Goal: Task Accomplishment & Management: Manage account settings

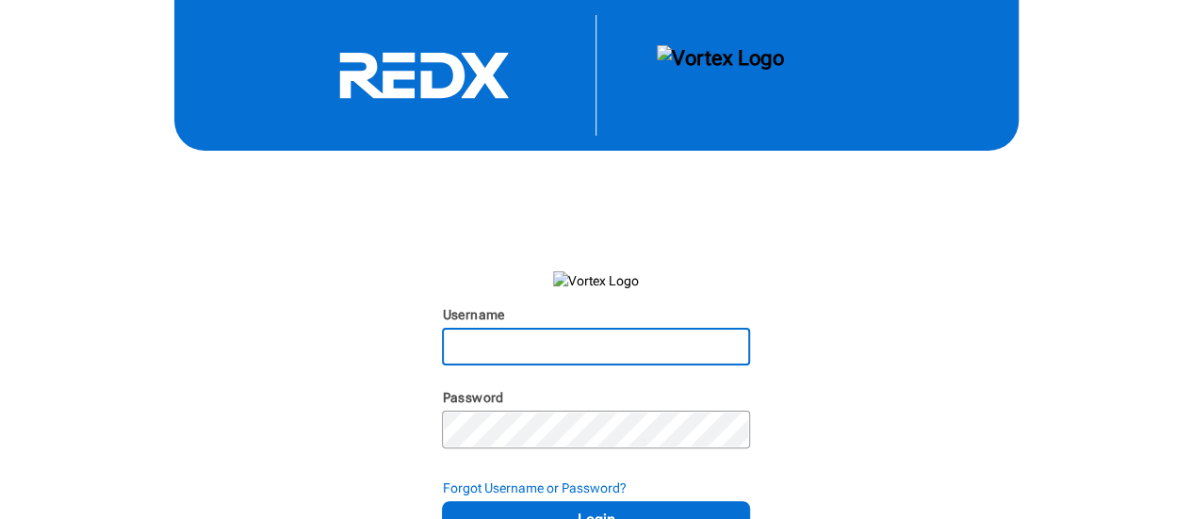
click at [626, 344] on input "Username" at bounding box center [595, 347] width 303 height 34
click at [557, 356] on input "Username" at bounding box center [595, 347] width 303 height 34
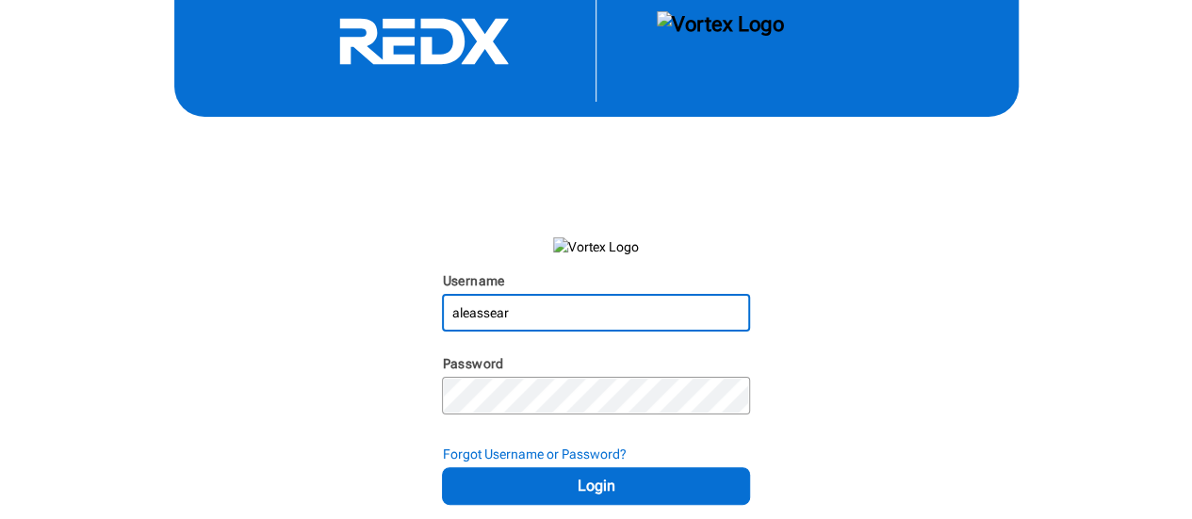
scroll to position [53, 0]
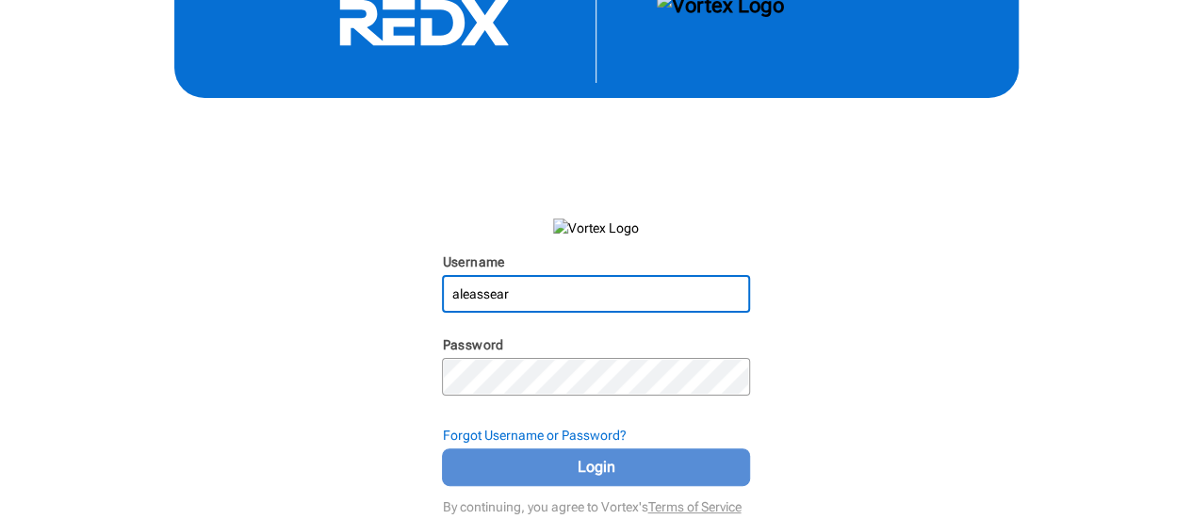
type input "aleassear"
click at [636, 467] on span "Login" at bounding box center [595, 467] width 260 height 23
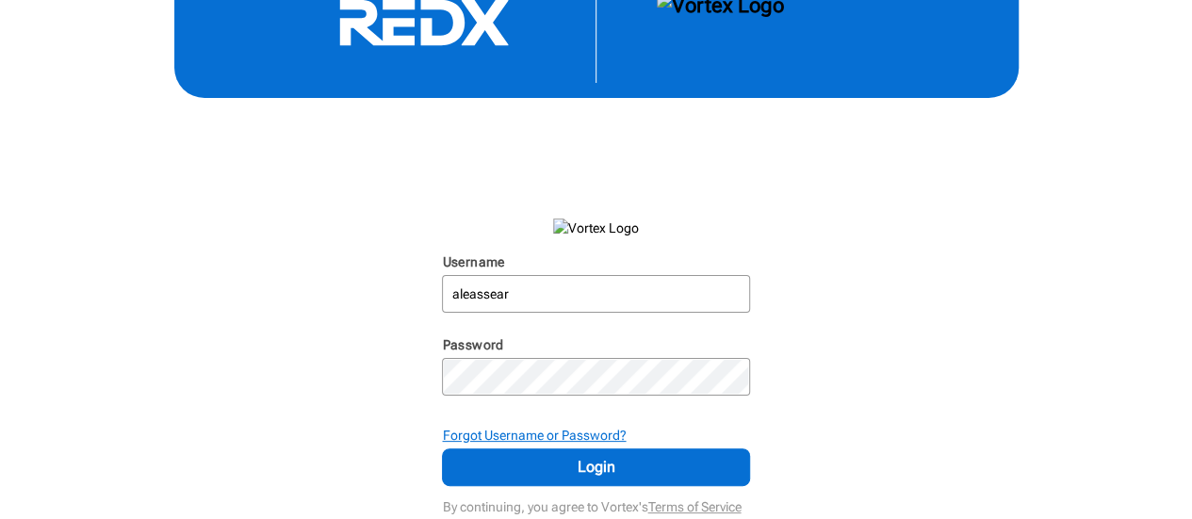
click at [572, 433] on strong "Forgot Username or Password?" at bounding box center [534, 435] width 184 height 15
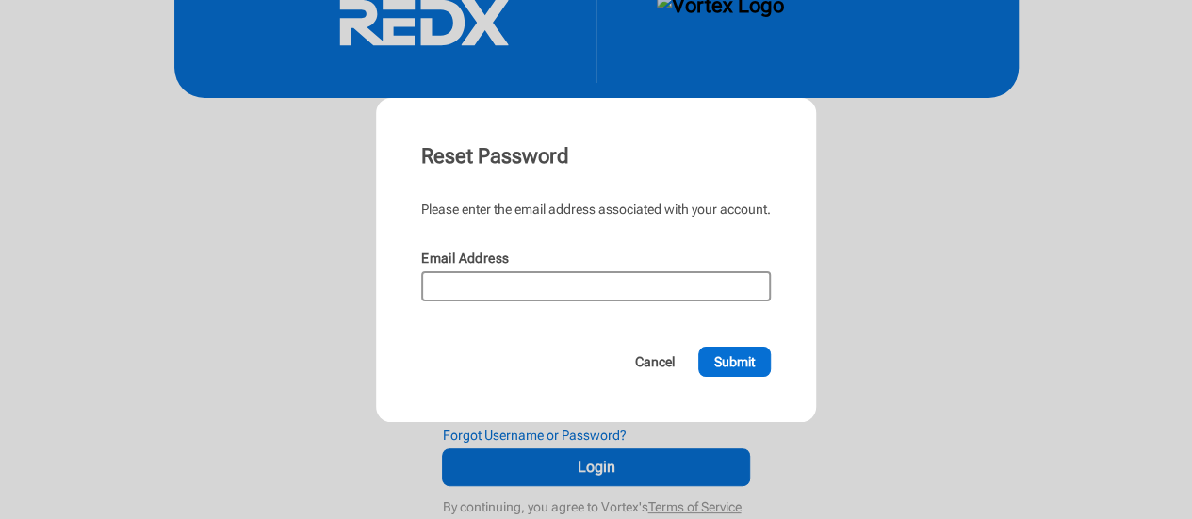
click at [565, 280] on input "Email Address" at bounding box center [596, 286] width 346 height 26
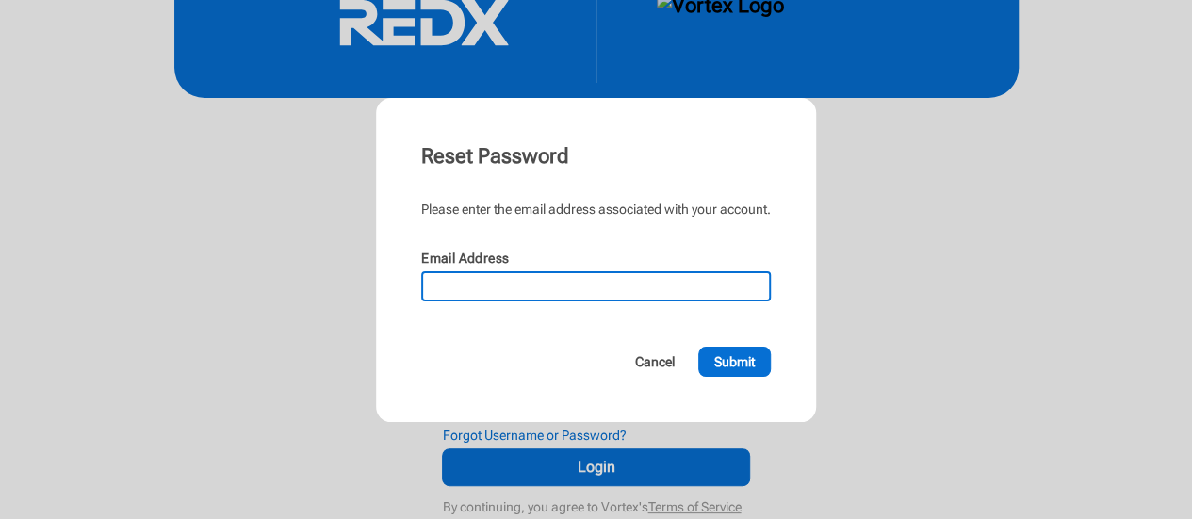
type input "[PERSON_NAME][EMAIL_ADDRESS][DOMAIN_NAME]"
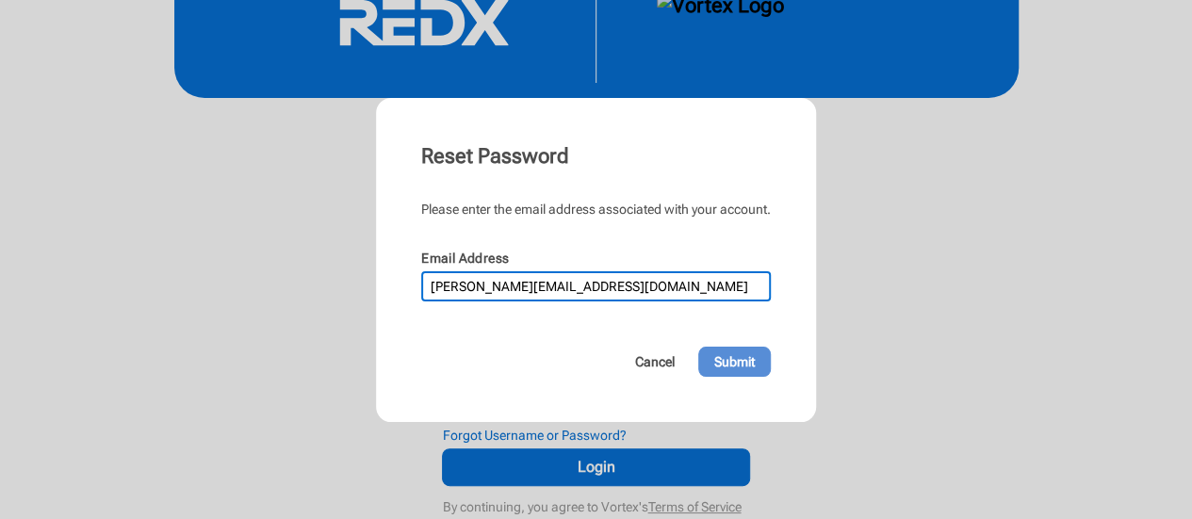
click at [743, 363] on span "Submit" at bounding box center [734, 361] width 41 height 19
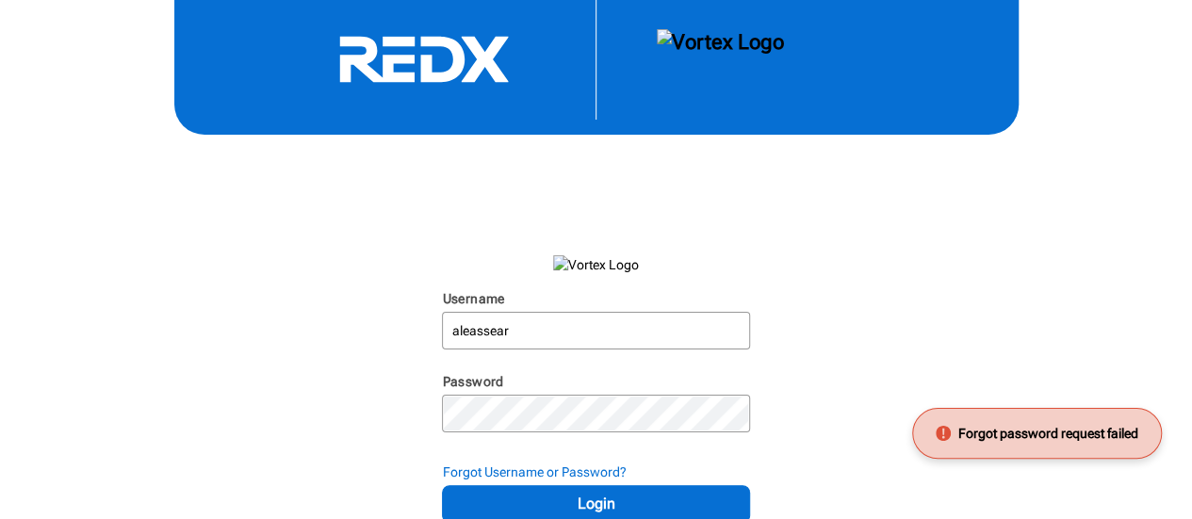
scroll to position [0, 0]
